Goal: Use online tool/utility: Use online tool/utility

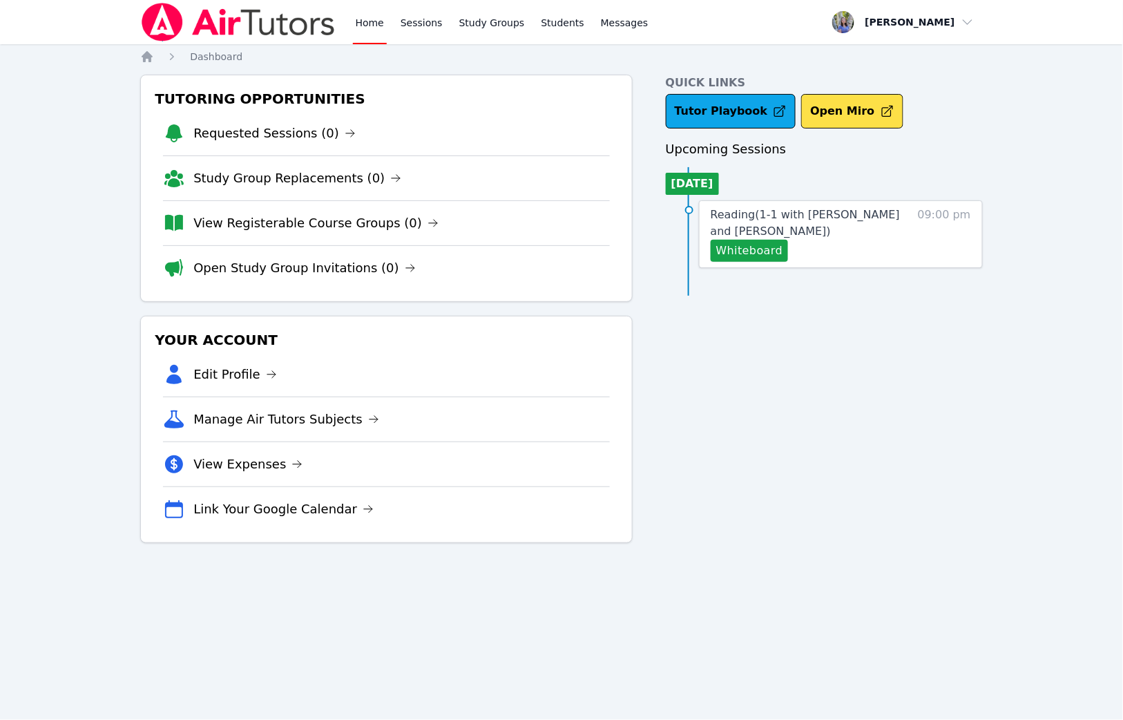
click at [481, 22] on link "Study Groups" at bounding box center [492, 22] width 71 height 44
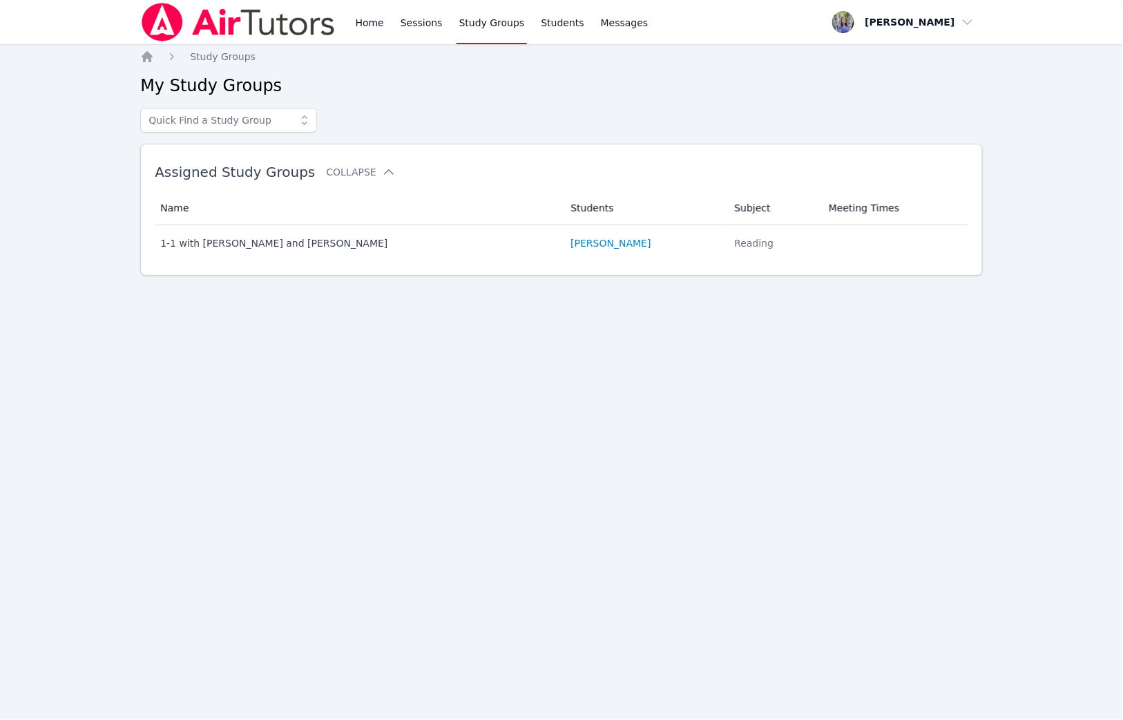
click at [372, 23] on link "Home" at bounding box center [370, 22] width 34 height 44
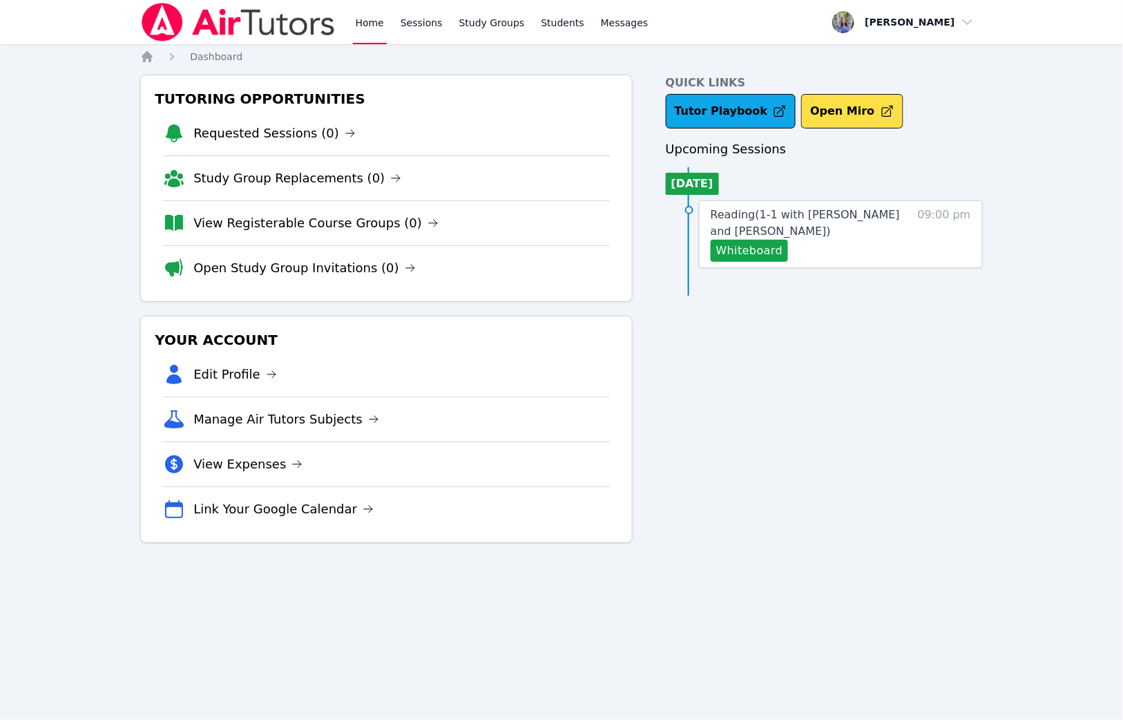
click at [341, 274] on link "Open Study Group Invitations (0)" at bounding box center [304, 267] width 222 height 19
click at [316, 216] on link "View Registerable Course Groups (0)" at bounding box center [315, 222] width 245 height 19
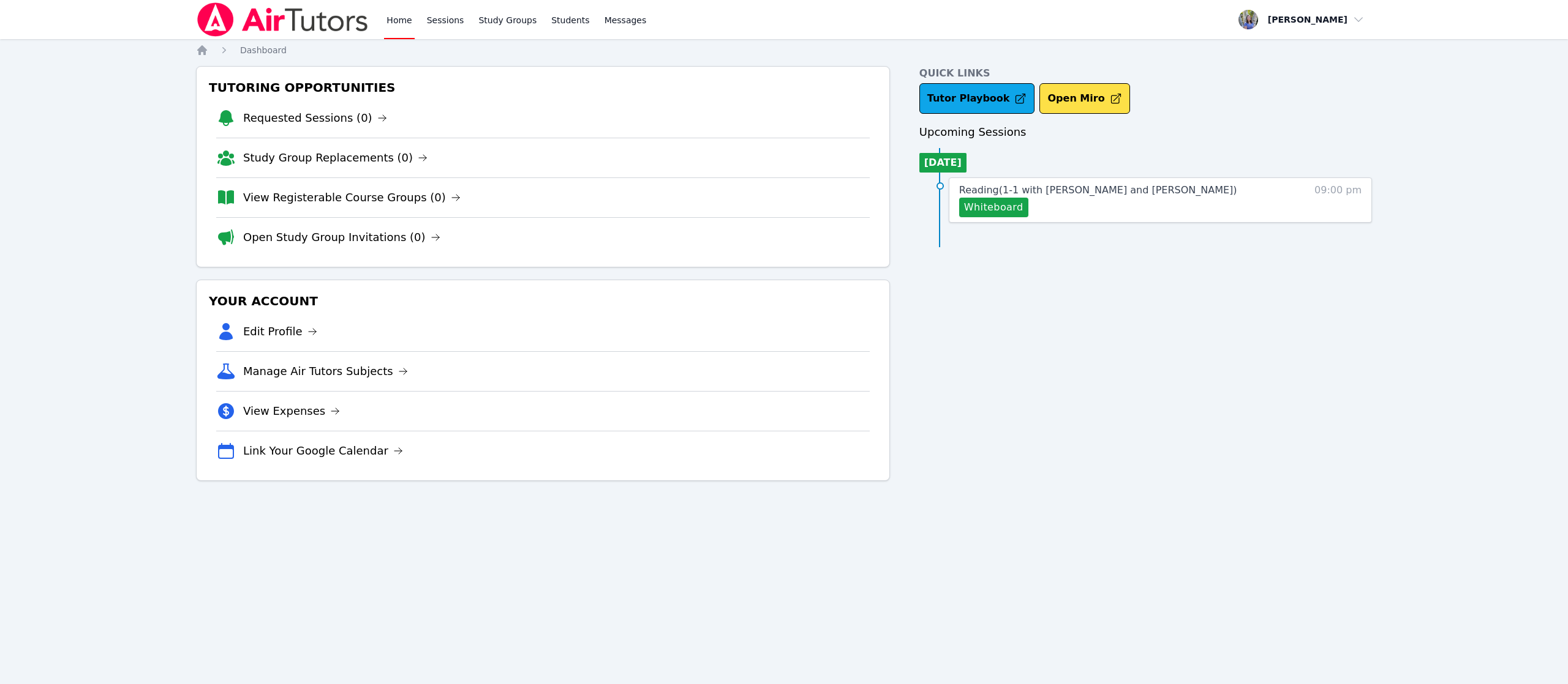
click at [1005, 205] on button "Whiteboard" at bounding box center [994, 207] width 69 height 19
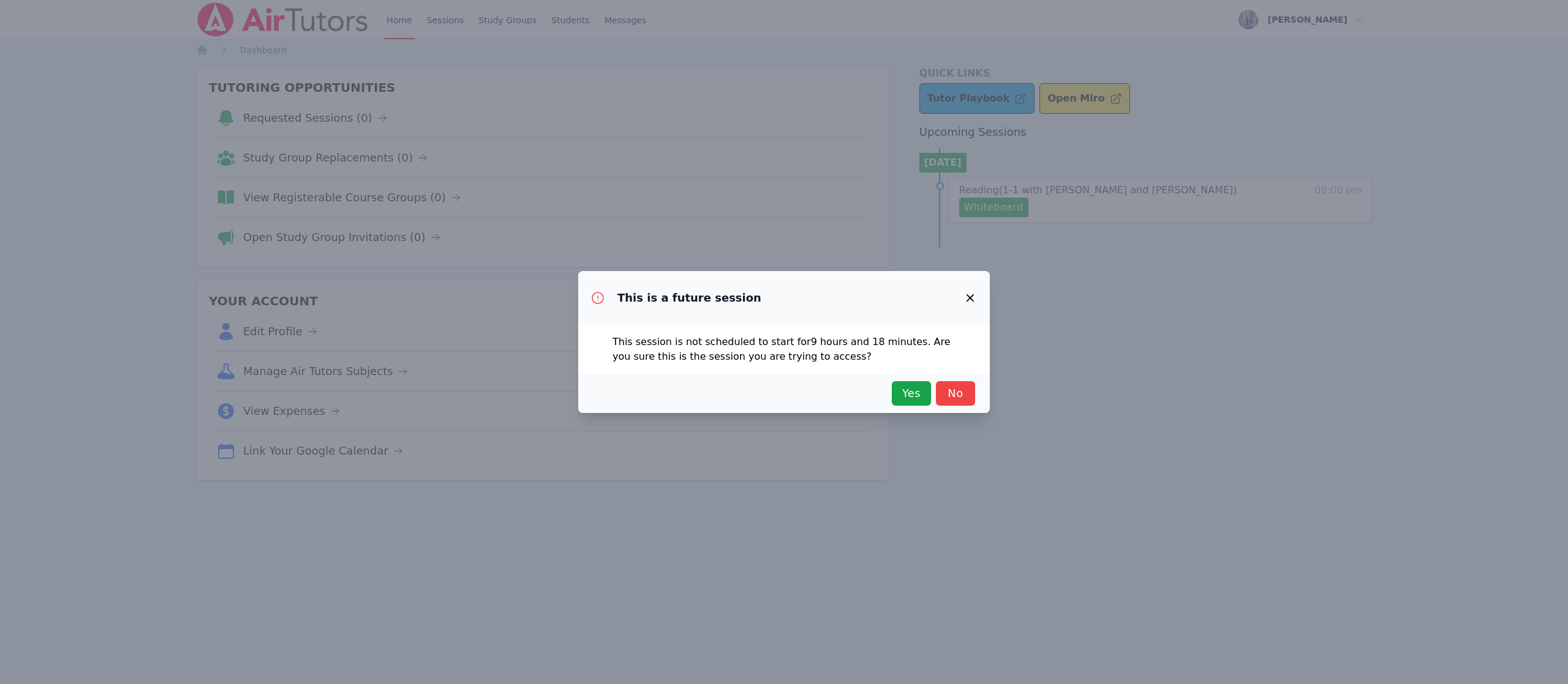
click at [909, 388] on span "Yes" at bounding box center [911, 393] width 27 height 17
